Goal: Task Accomplishment & Management: Use online tool/utility

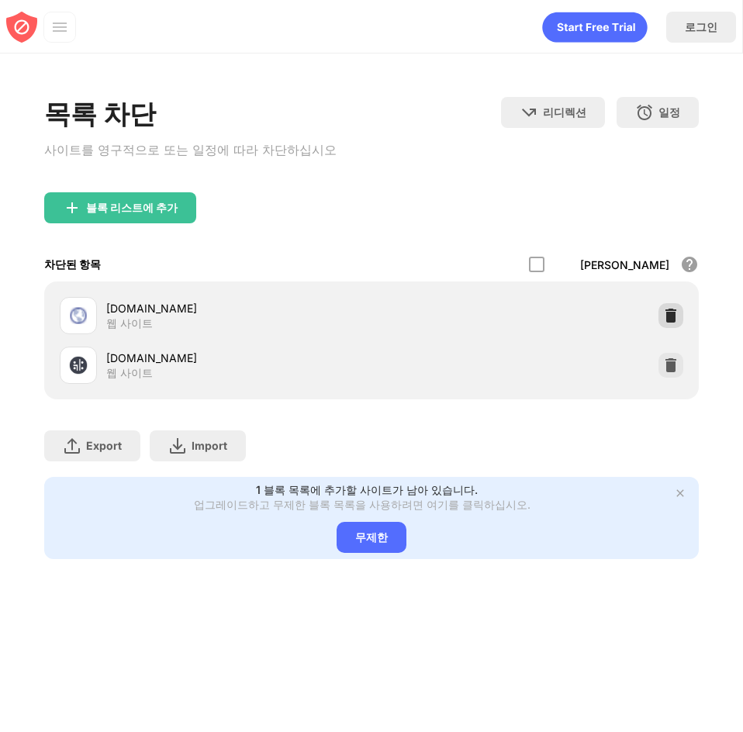
click at [668, 317] on img at bounding box center [671, 316] width 16 height 16
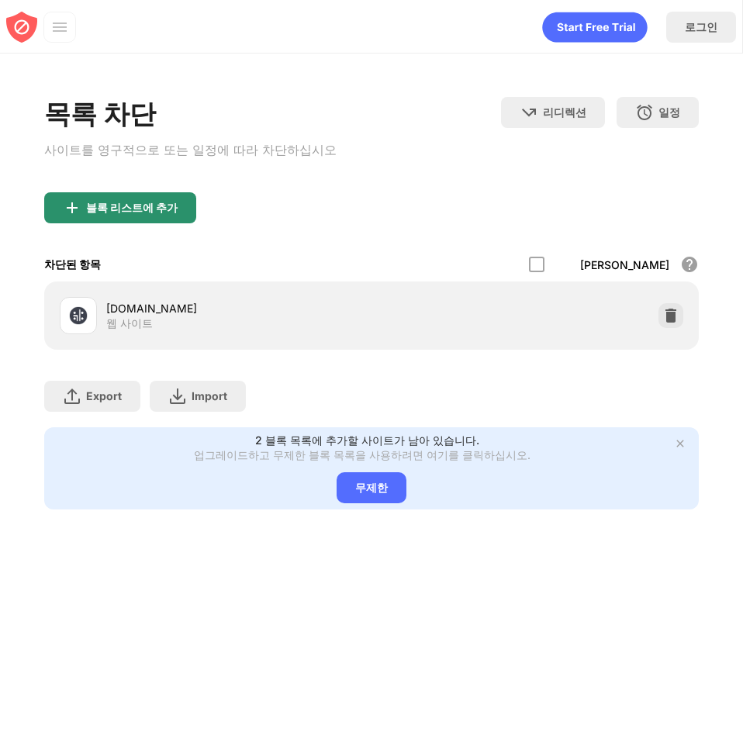
click at [85, 217] on div "블록 리스트에 추가" at bounding box center [120, 207] width 152 height 31
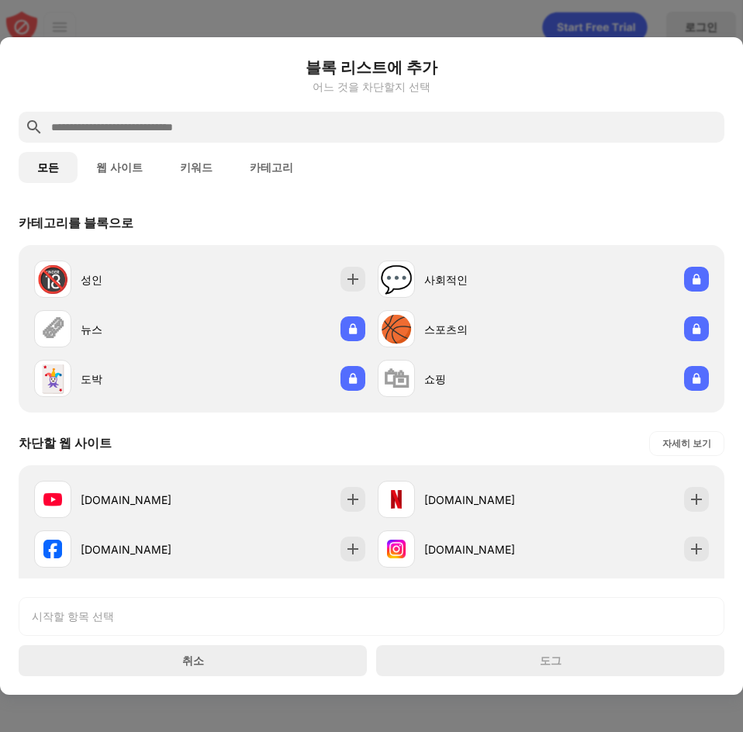
click at [216, 140] on div at bounding box center [372, 127] width 706 height 31
click at [239, 124] on input "text" at bounding box center [384, 127] width 669 height 19
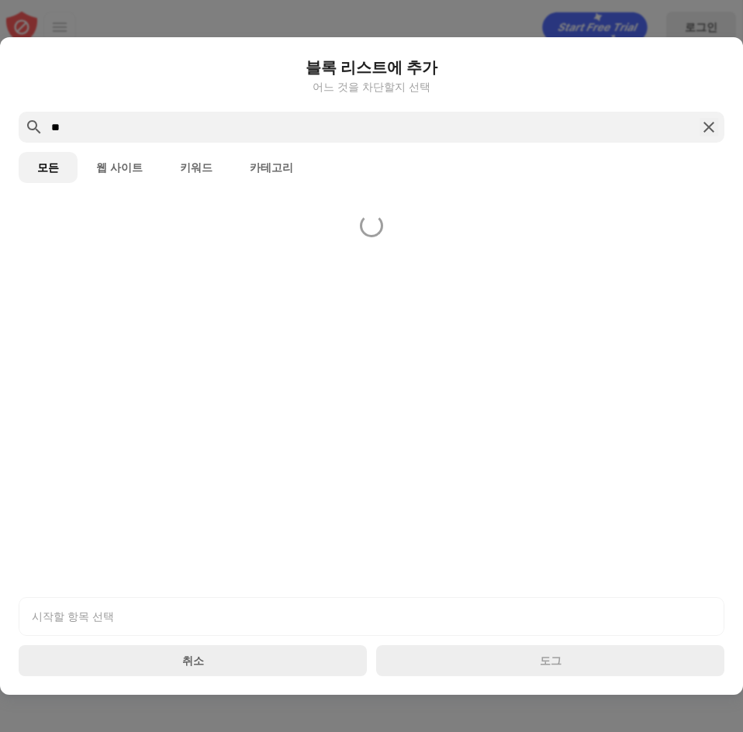
type input "*"
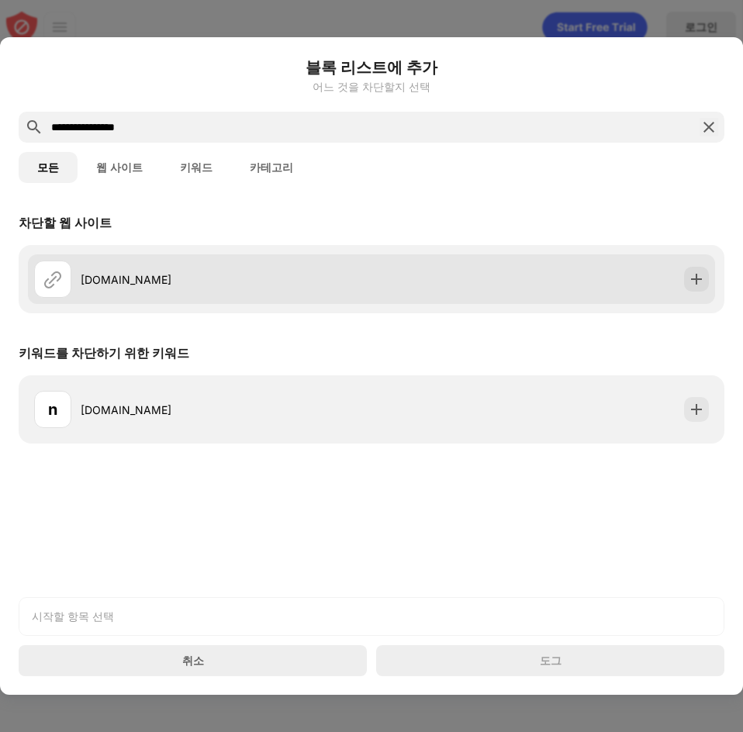
type input "**********"
click at [309, 278] on div "[DOMAIN_NAME]" at bounding box center [226, 279] width 291 height 16
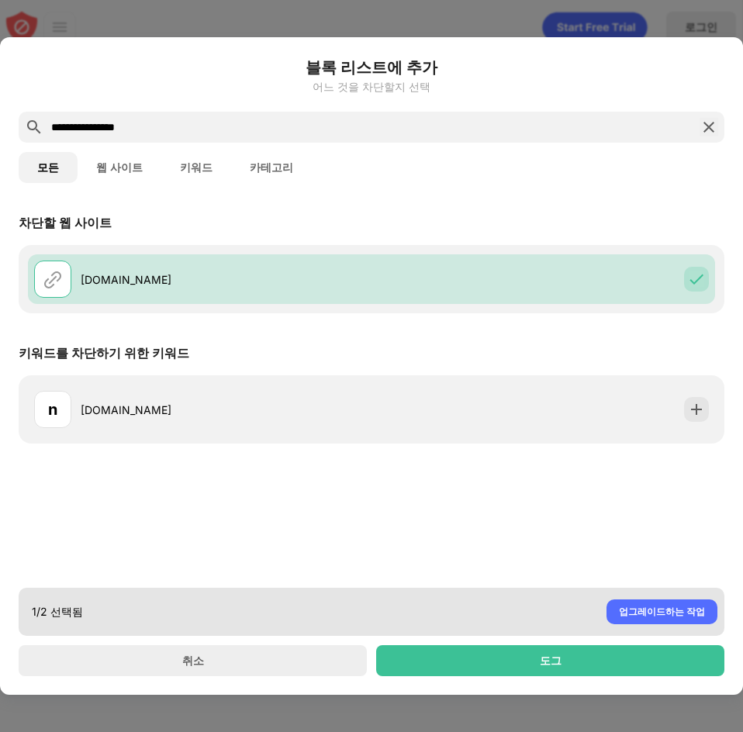
click at [502, 653] on div "도그" at bounding box center [550, 660] width 348 height 31
